Goal: Transaction & Acquisition: Purchase product/service

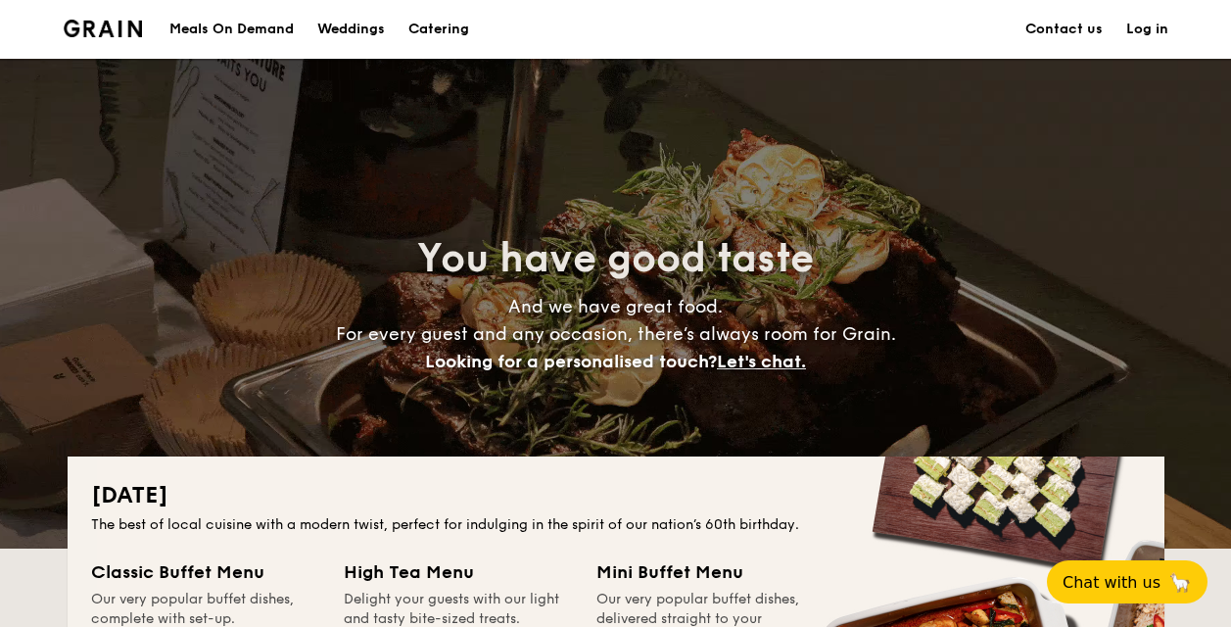
click at [448, 23] on h1 "Catering" at bounding box center [438, 29] width 61 height 59
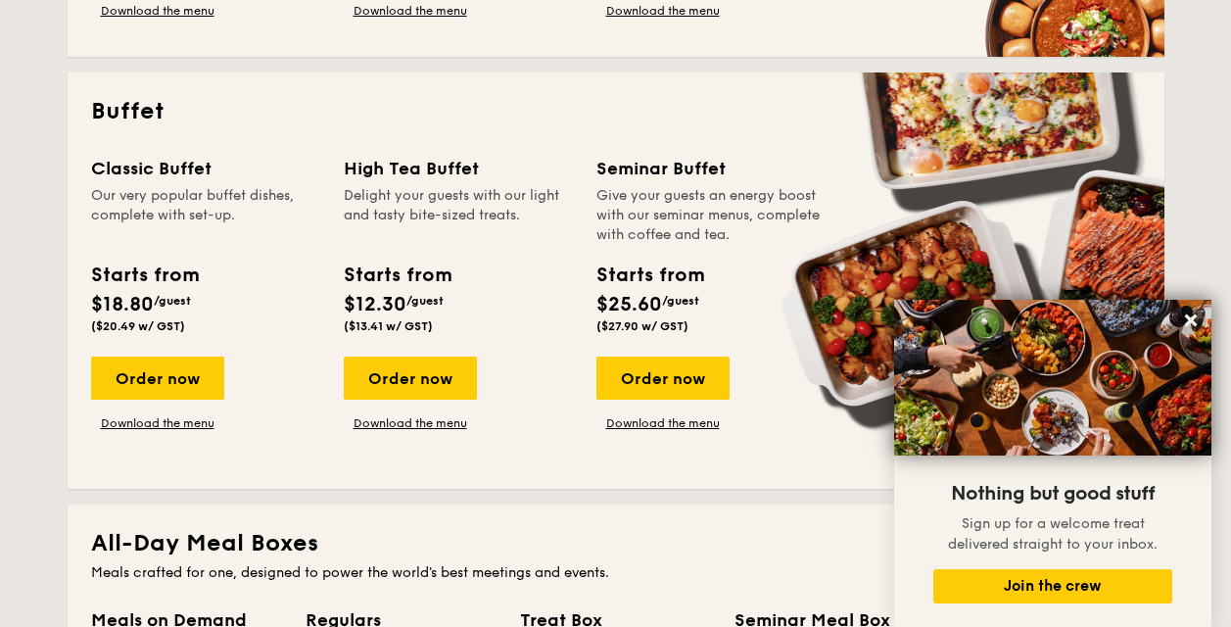
scroll to position [783, 0]
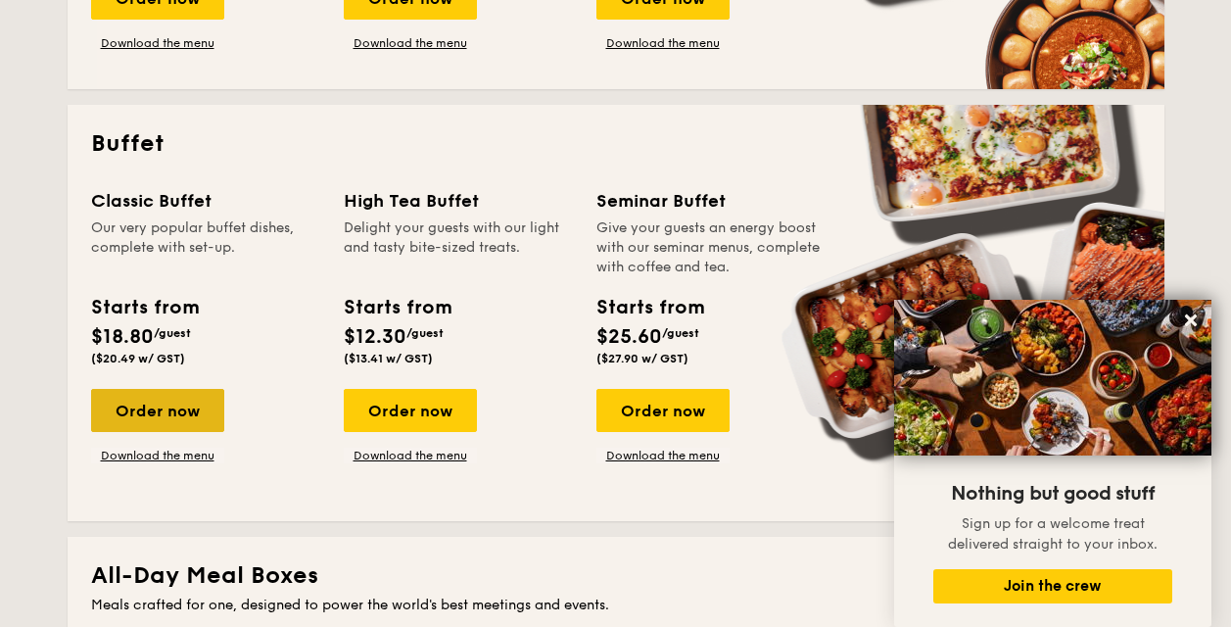
click at [174, 413] on div "Order now" at bounding box center [157, 410] width 133 height 43
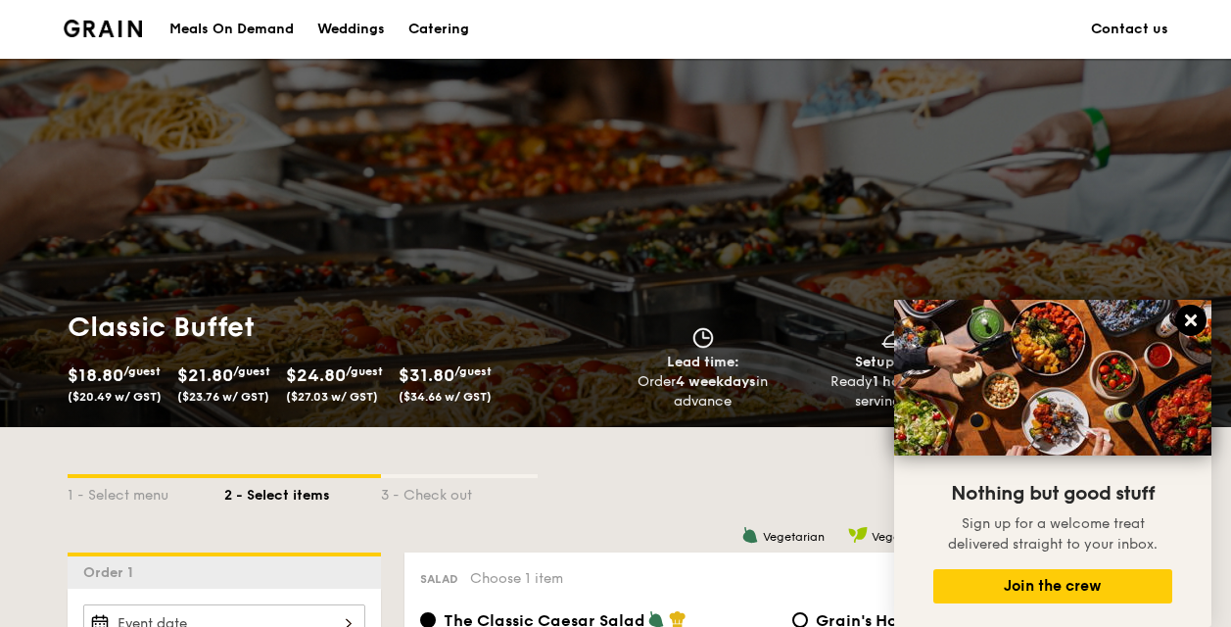
click at [1186, 316] on icon at bounding box center [1191, 320] width 12 height 12
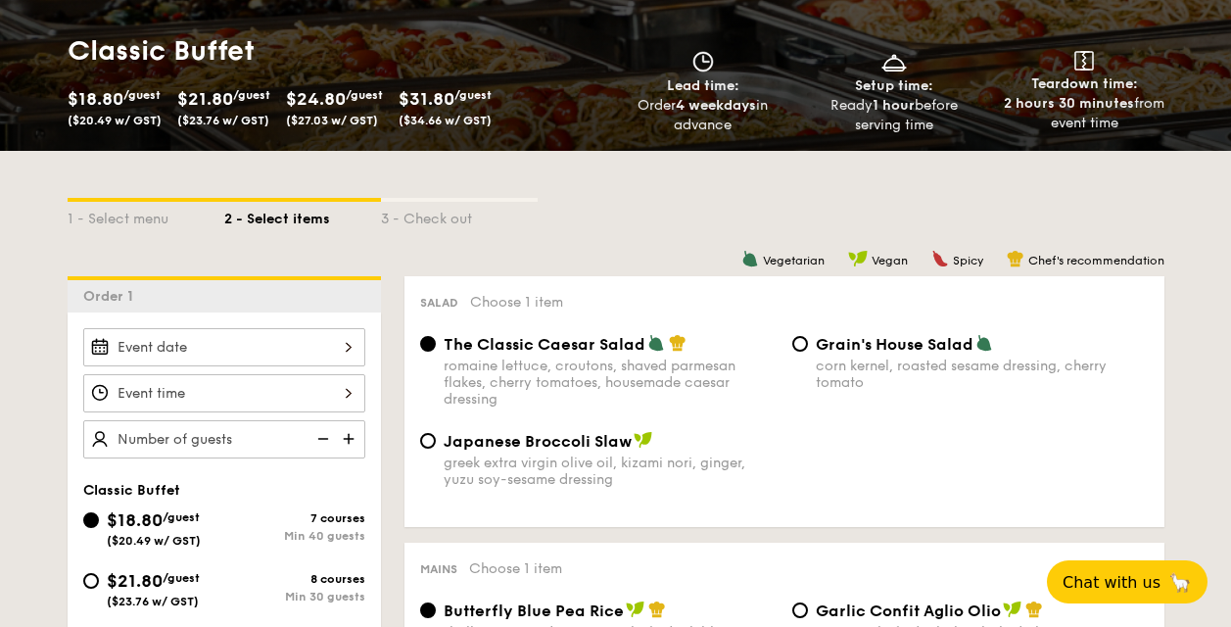
scroll to position [292, 0]
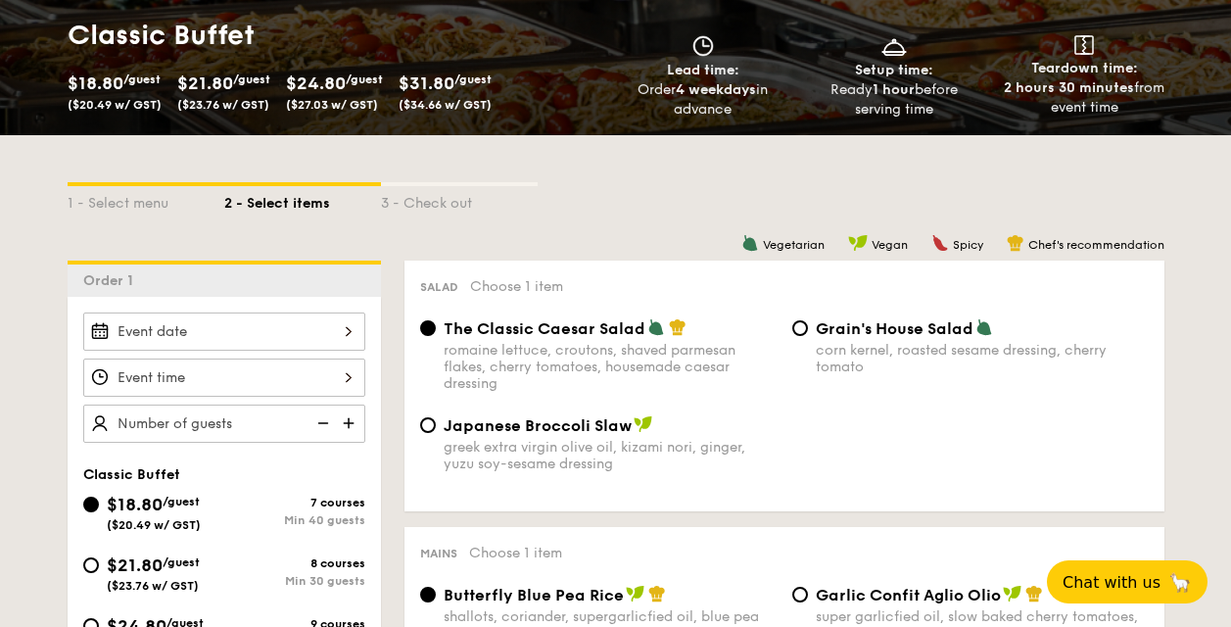
click at [240, 414] on input "text" at bounding box center [224, 423] width 282 height 38
click at [345, 423] on img at bounding box center [350, 422] width 29 height 37
click at [316, 422] on img at bounding box center [320, 422] width 29 height 37
type input "250 guests"
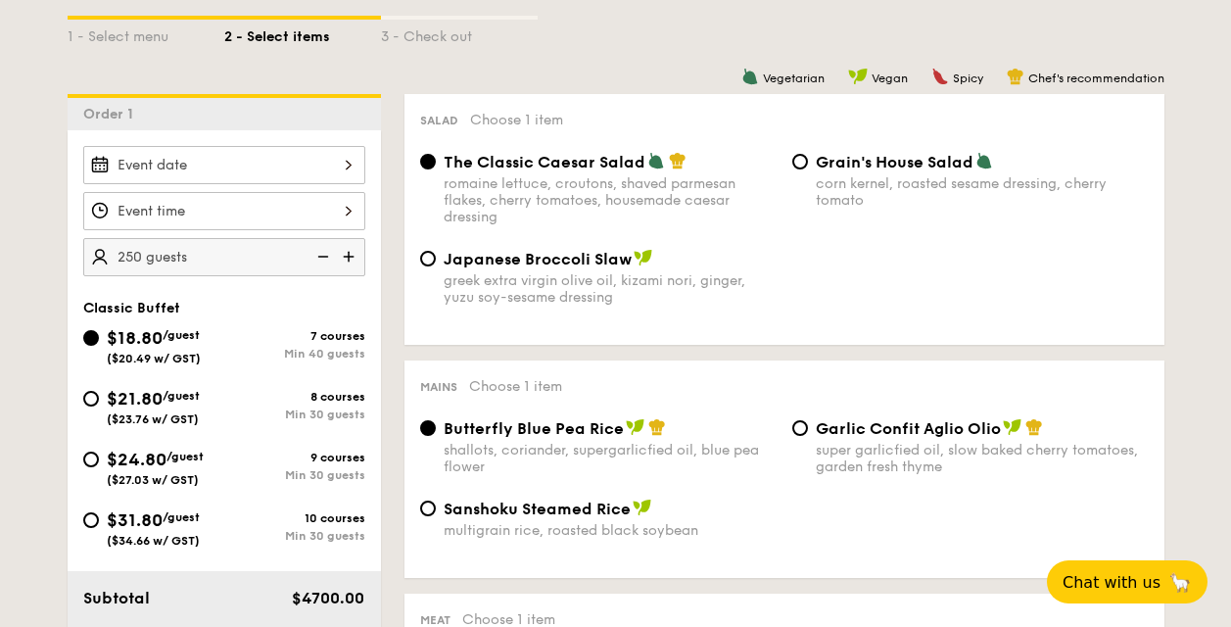
scroll to position [488, 0]
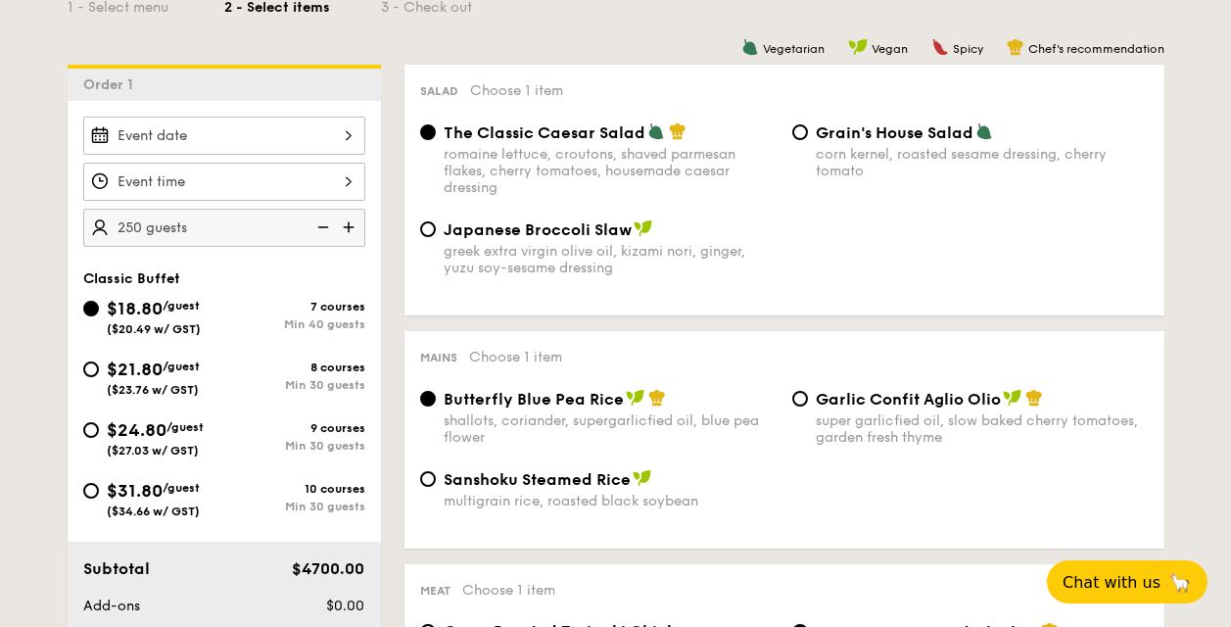
drag, startPoint x: 723, startPoint y: 118, endPoint x: 640, endPoint y: 130, distance: 83.1
click at [640, 130] on div "Salad Choose 1 item The Classic Caesar Salad romaine lettuce, croutons, shaved …" at bounding box center [784, 190] width 760 height 251
copy label "The Classic Caesar Salad"
drag, startPoint x: 445, startPoint y: 382, endPoint x: 618, endPoint y: 397, distance: 173.0
click at [618, 397] on div "Mains Choose 1 item Butterfly Blue Pea Rice shallots, coriander, supergarlicfie…" at bounding box center [784, 439] width 760 height 217
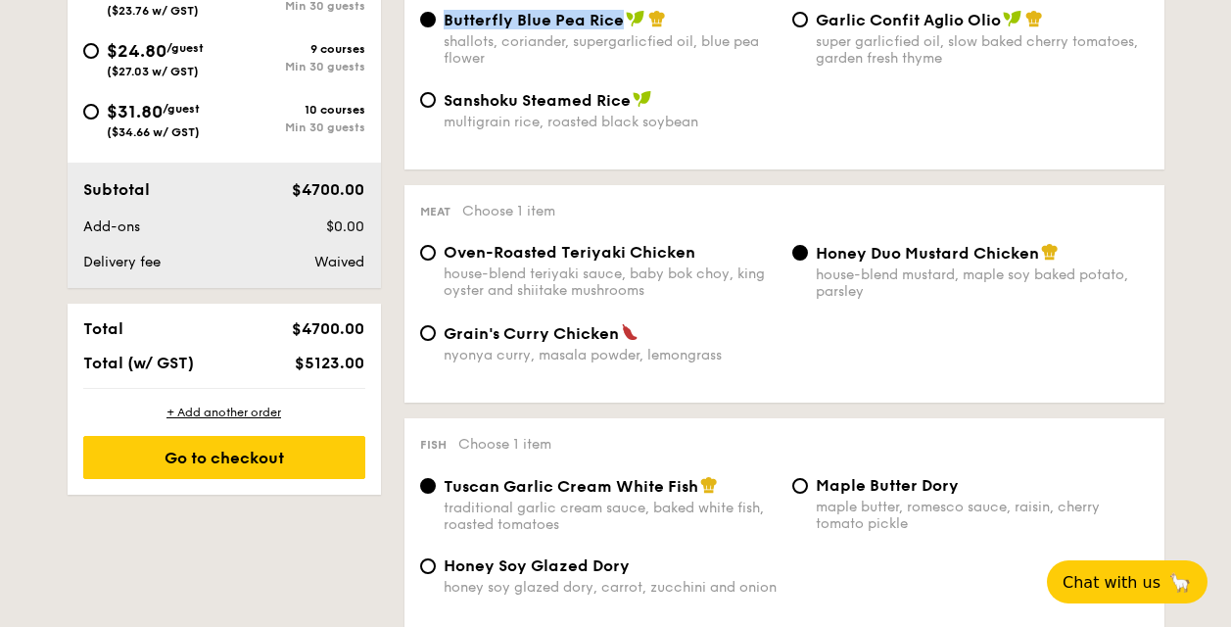
scroll to position [877, 0]
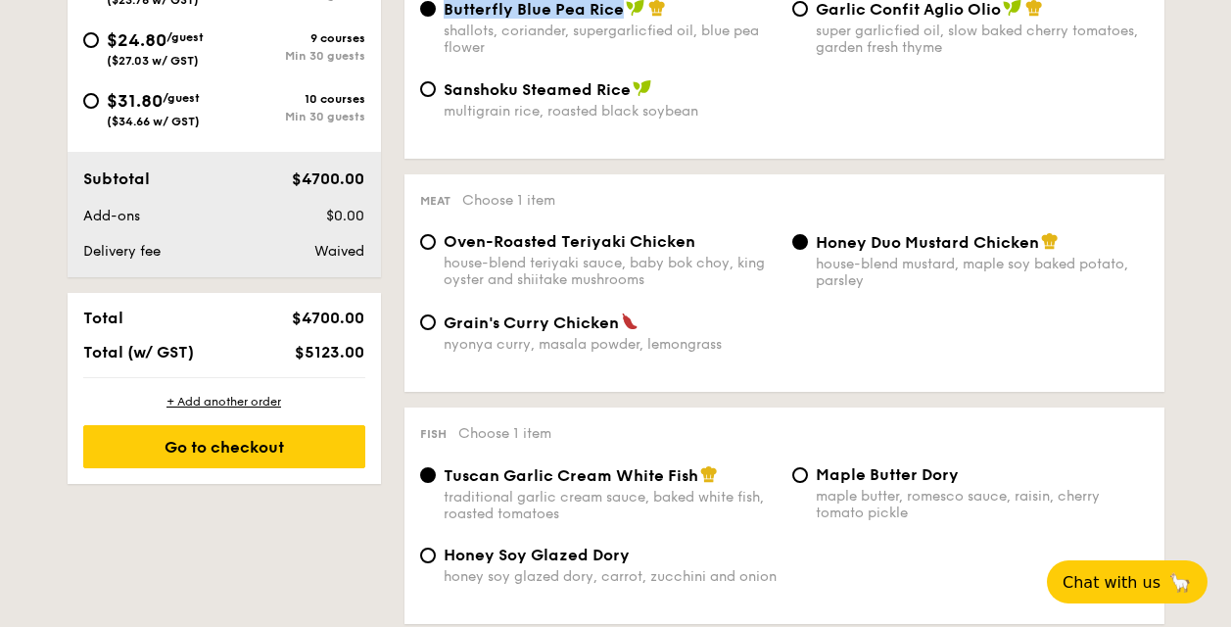
drag, startPoint x: 813, startPoint y: 245, endPoint x: 1036, endPoint y: 245, distance: 223.2
click at [1036, 245] on div "Honey Duo Mustard Chicken house-blend mustard, maple soy baked potato, parsley" at bounding box center [970, 260] width 372 height 57
copy span "Honey Duo Mustard Chicken"
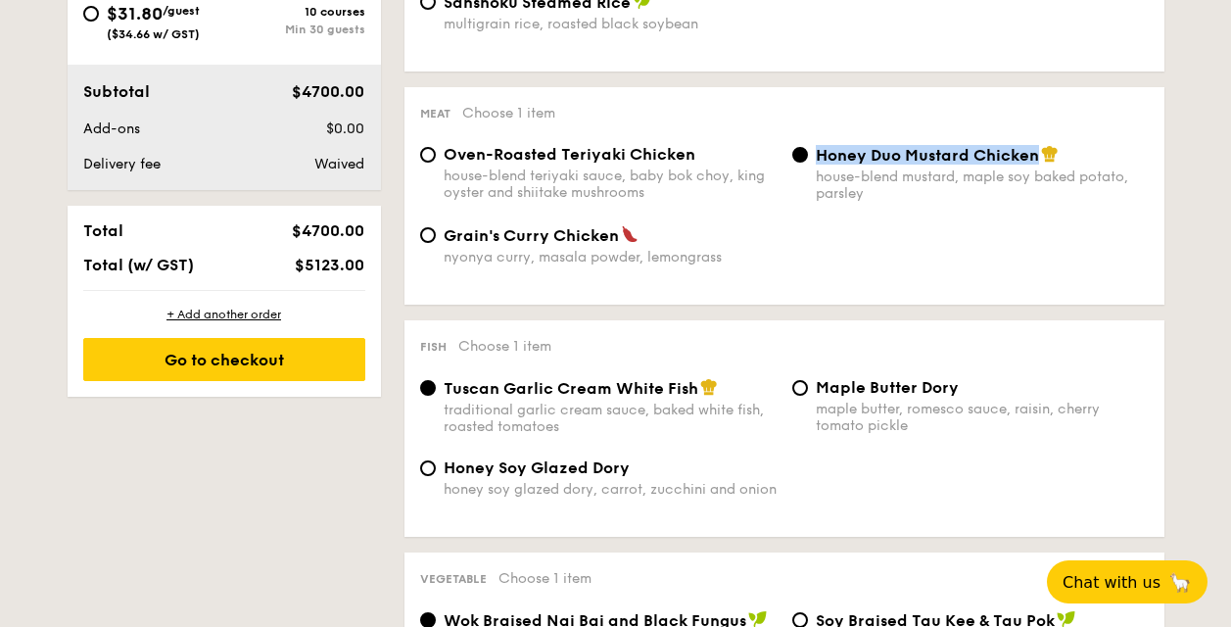
scroll to position [1072, 0]
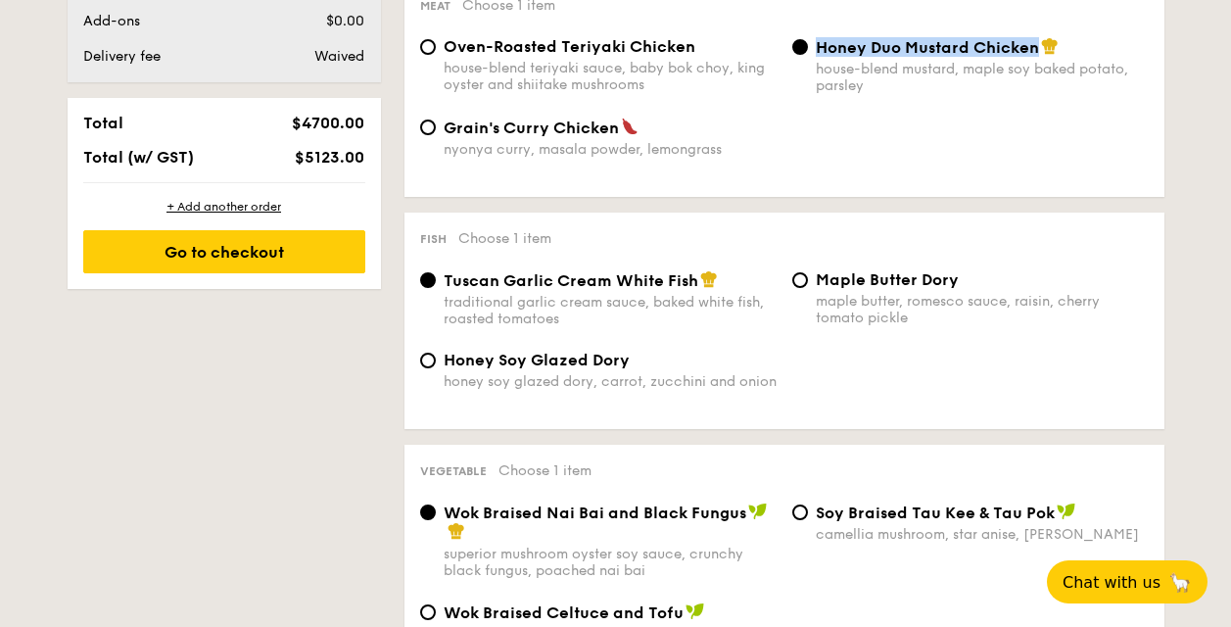
drag, startPoint x: 439, startPoint y: 280, endPoint x: 701, endPoint y: 280, distance: 262.4
click at [701, 280] on div "Tuscan Garlic Cream White Fish traditional garlic cream sauce, baked white fish…" at bounding box center [598, 298] width 372 height 57
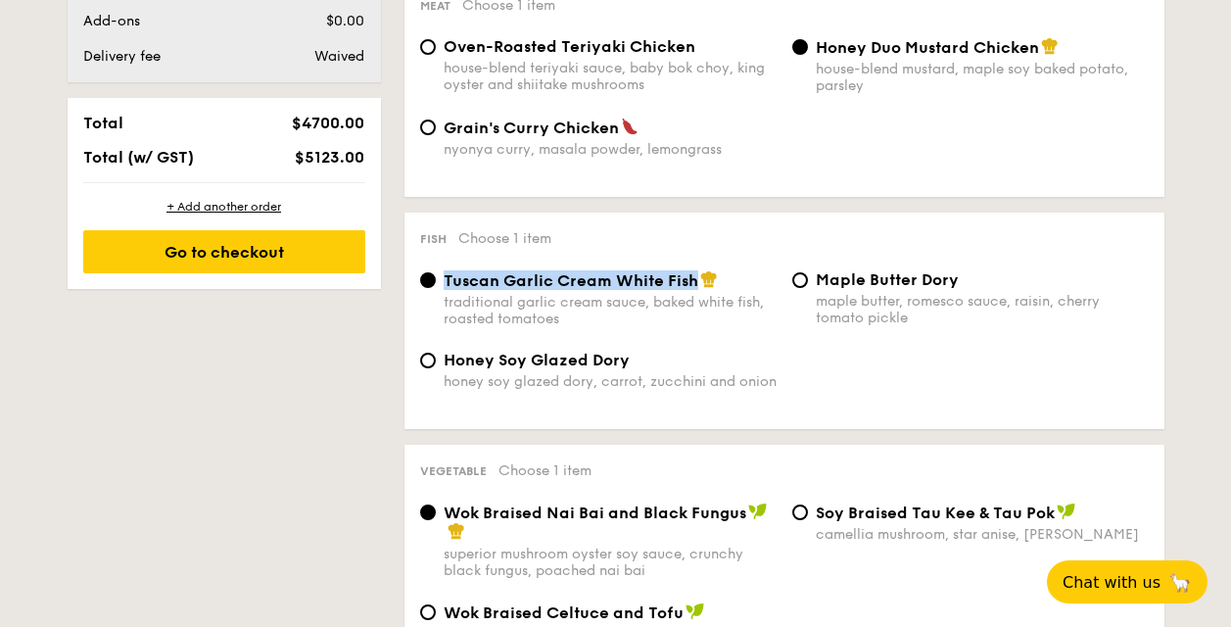
copy span "Tuscan Garlic Cream White Fish"
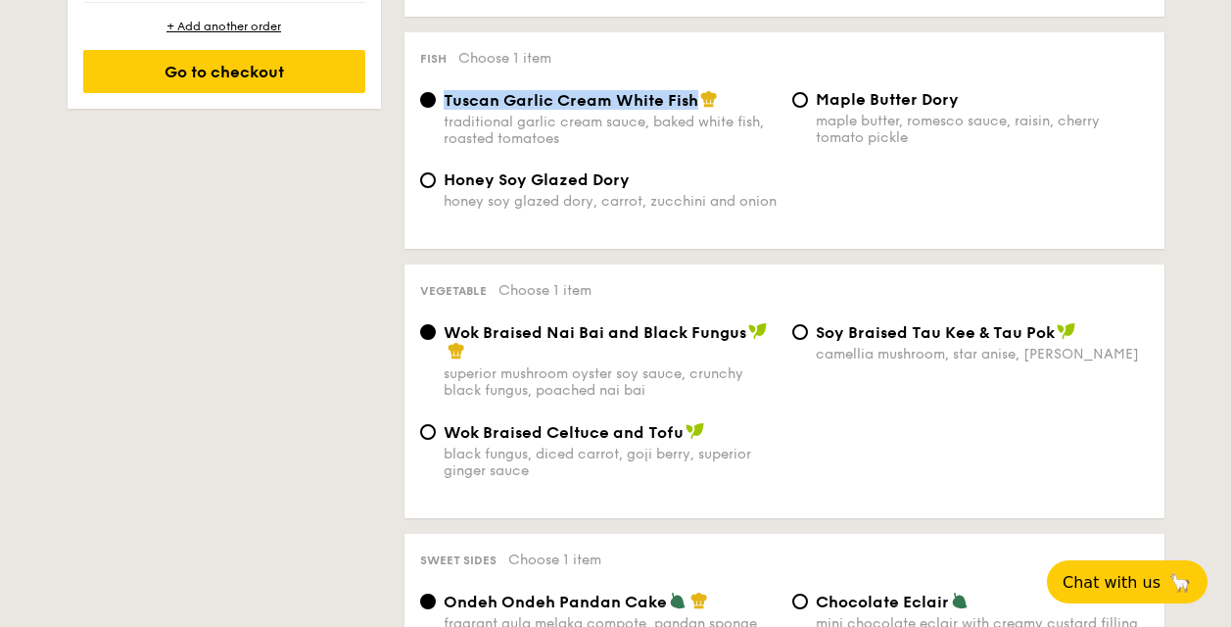
scroll to position [1365, 0]
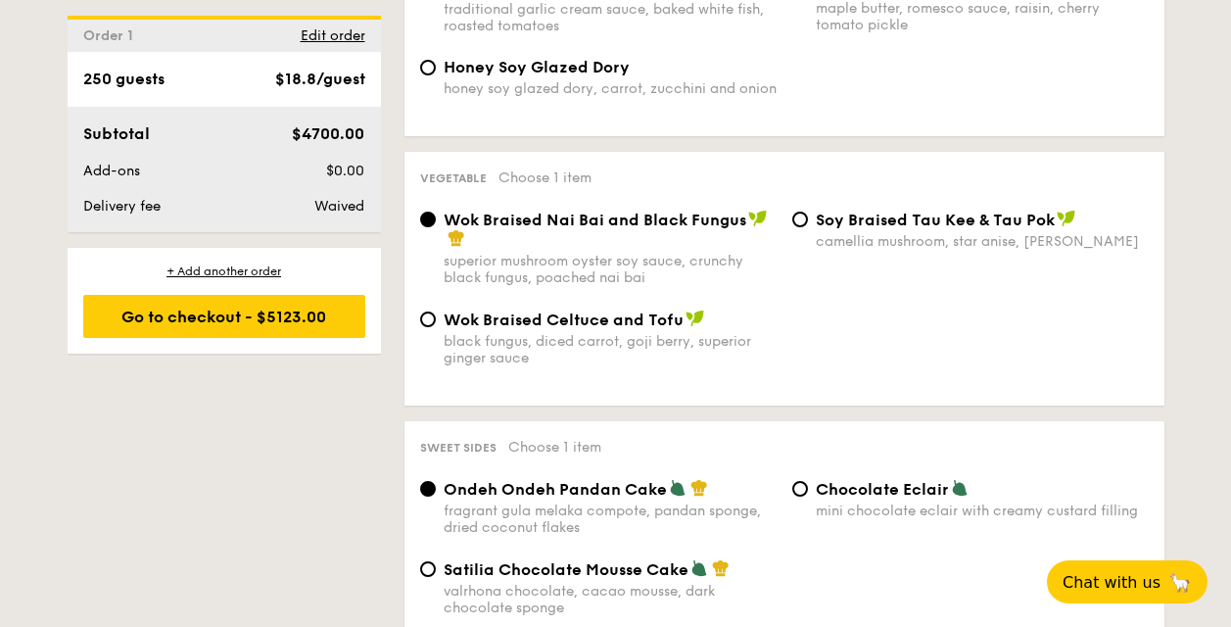
drag, startPoint x: 445, startPoint y: 218, endPoint x: 740, endPoint y: 220, distance: 294.7
click at [740, 219] on span "Wok Braised Nai Bai and Black Fungus" at bounding box center [595, 219] width 303 height 19
copy span "Wok Braised Nai Bai and Black Fungus"
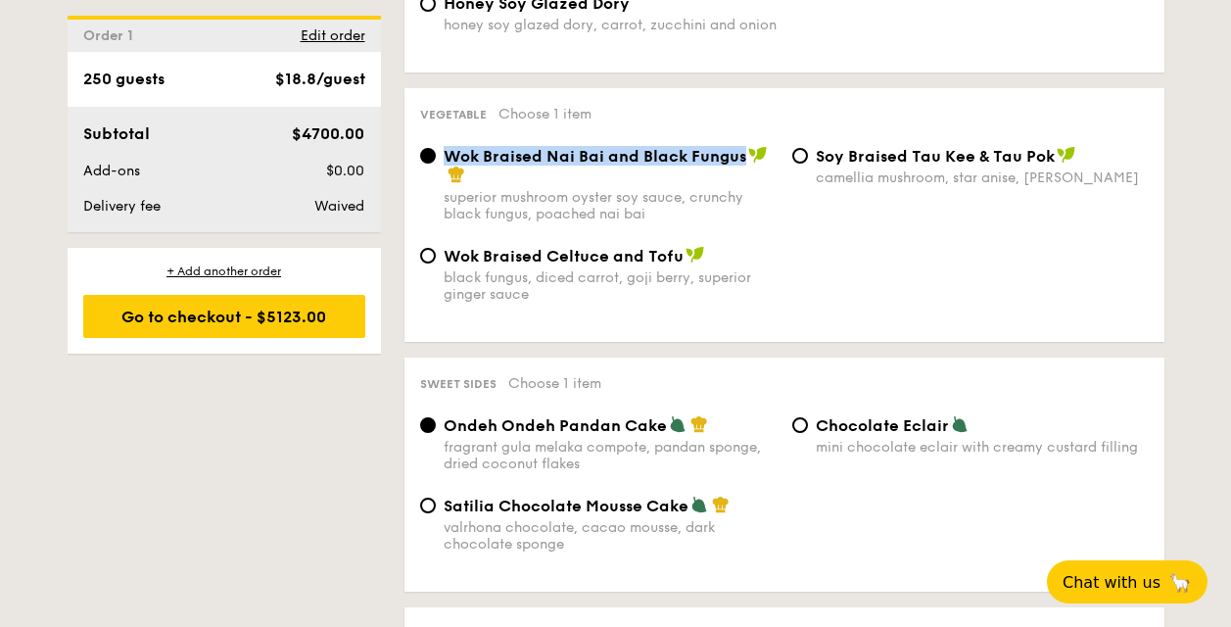
scroll to position [1561, 0]
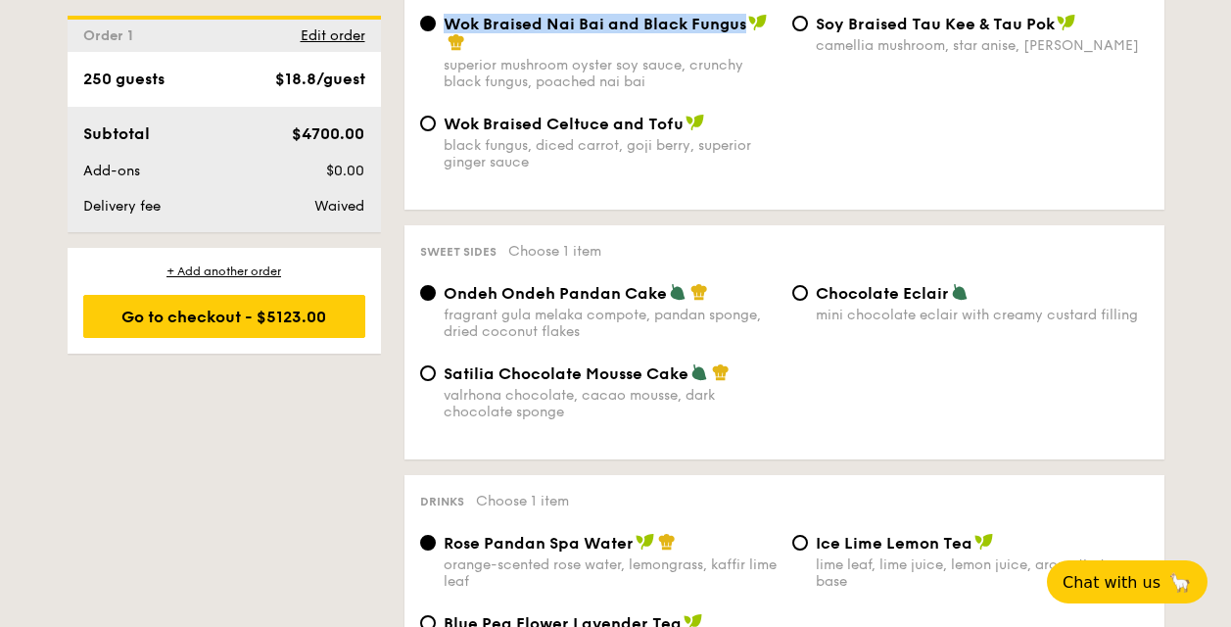
drag, startPoint x: 444, startPoint y: 290, endPoint x: 660, endPoint y: 289, distance: 216.4
click at [660, 289] on span "Ondeh Ondeh Pandan Cake" at bounding box center [555, 293] width 223 height 19
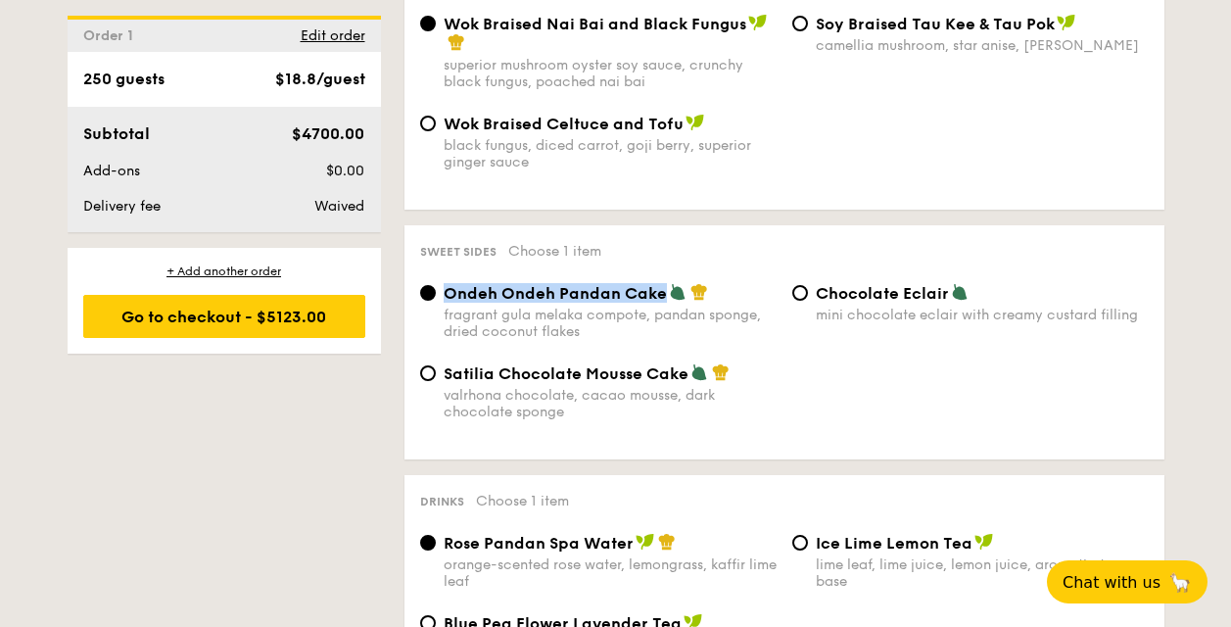
copy span "Ondeh Ondeh Pandan Cake"
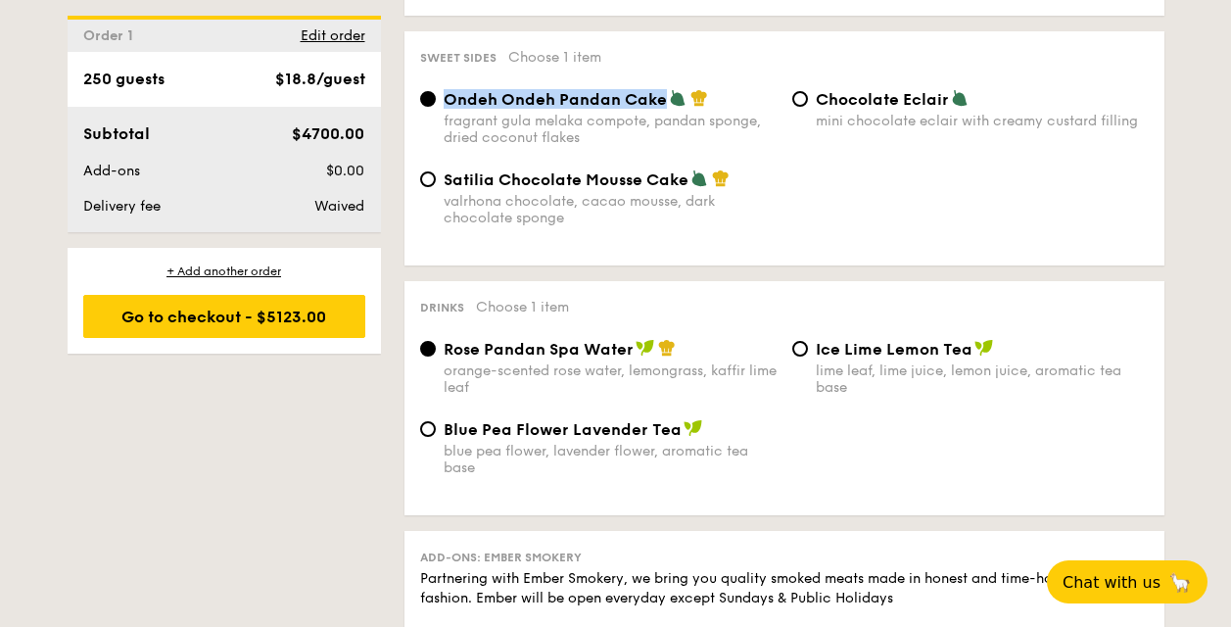
scroll to position [1755, 0]
drag, startPoint x: 443, startPoint y: 428, endPoint x: 673, endPoint y: 432, distance: 230.1
click at [673, 432] on span "Blue Pea Flower Lavender Tea" at bounding box center [563, 428] width 238 height 19
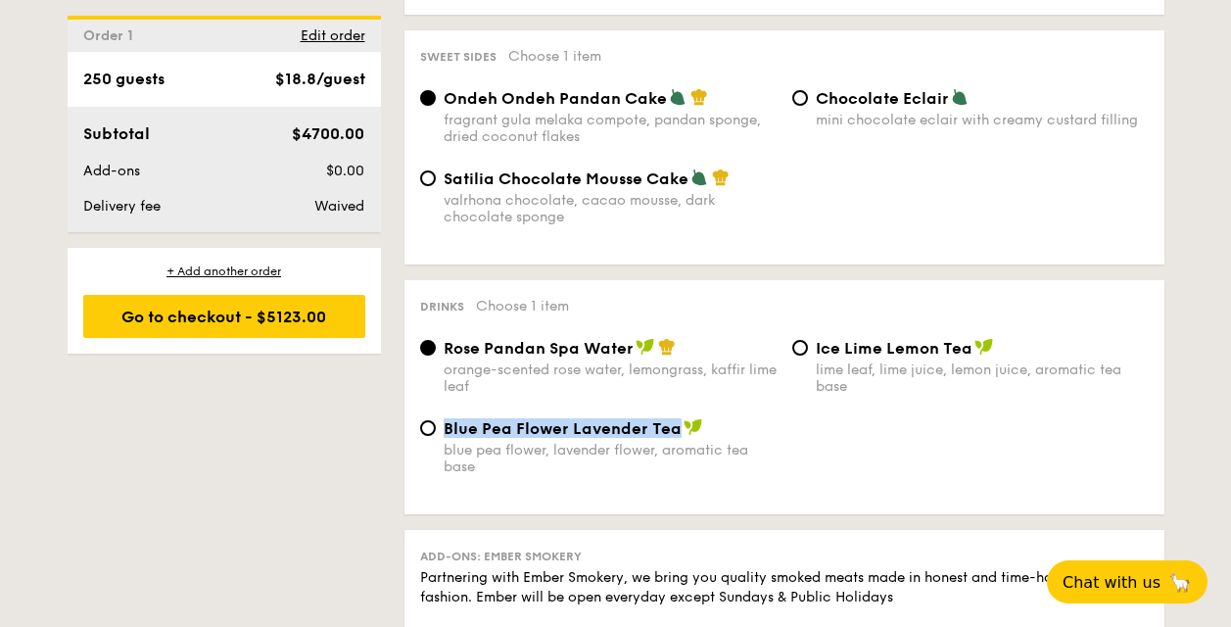
copy span "Blue Pea Flower Lavender Tea"
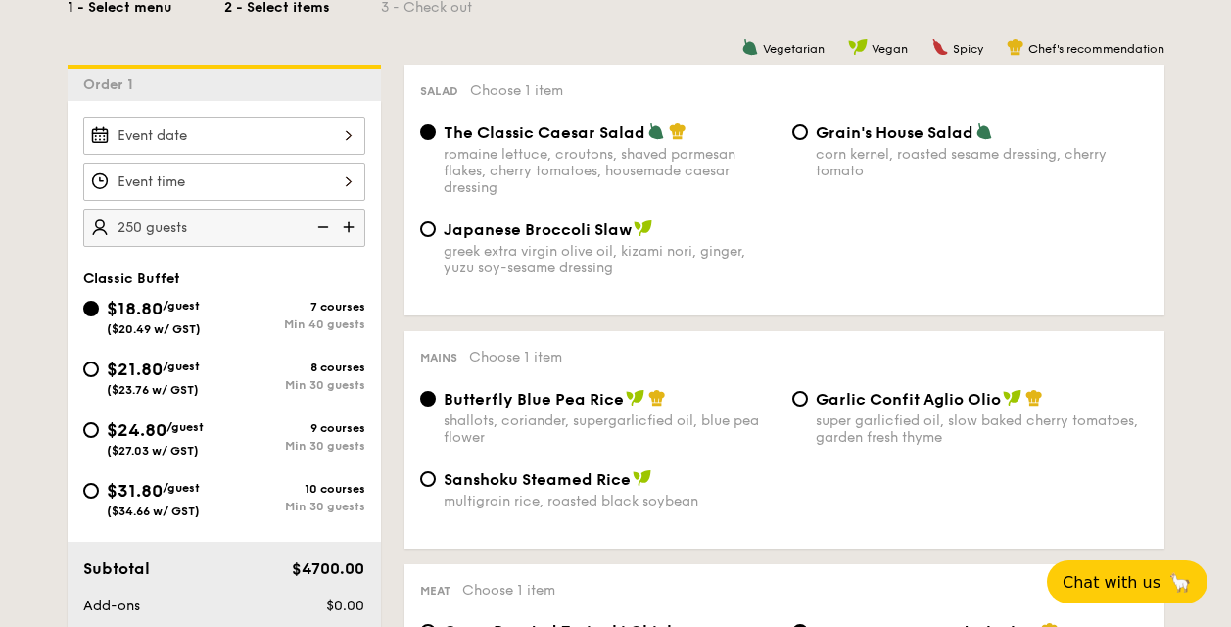
scroll to position [780, 0]
